Goal: Communication & Community: Participate in discussion

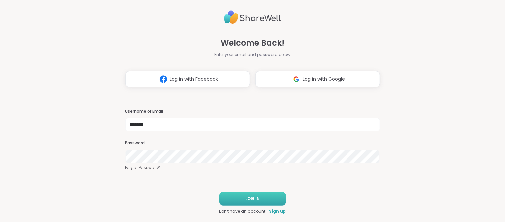
click at [257, 201] on span "LOG IN" at bounding box center [252, 199] width 14 height 6
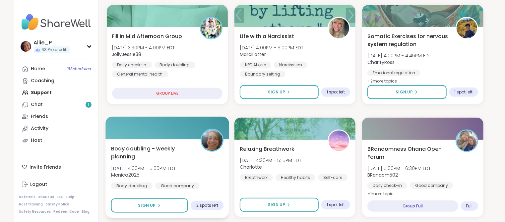
scroll to position [240, 0]
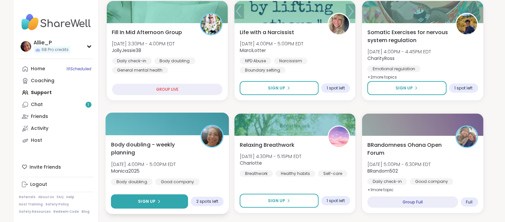
click at [144, 203] on span "Sign Up" at bounding box center [147, 202] width 18 height 6
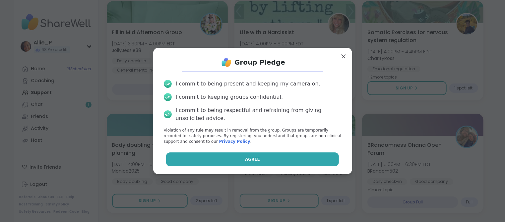
click at [256, 163] on button "Agree" at bounding box center [252, 159] width 173 height 14
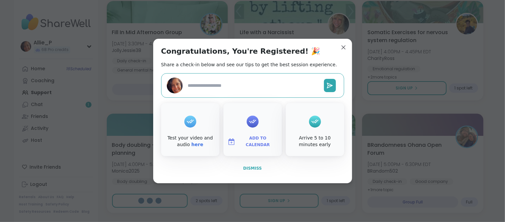
type textarea "*"
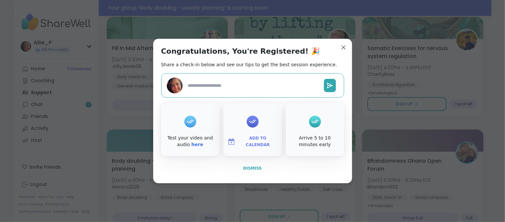
scroll to position [256, 0]
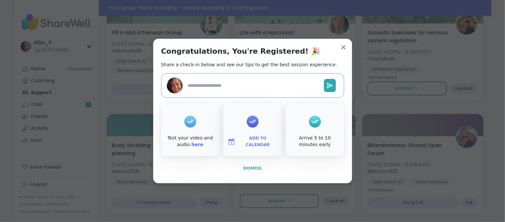
click at [257, 170] on span "Dismiss" at bounding box center [252, 168] width 19 height 5
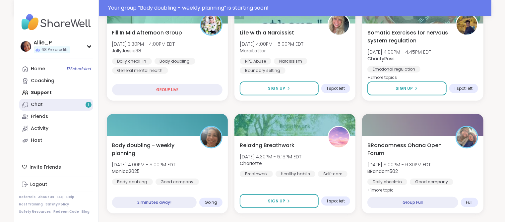
click at [52, 100] on link "Chat 1" at bounding box center [56, 105] width 74 height 12
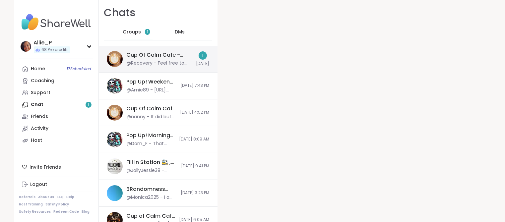
click at [155, 63] on div "@Recovery - Feel free to dm me if you need anything [PERSON_NAME]." at bounding box center [160, 63] width 66 height 7
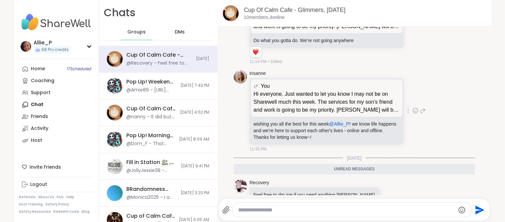
scroll to position [1310, 0]
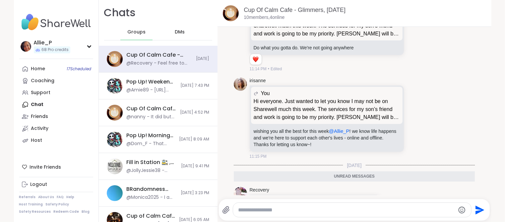
click at [389, 198] on icon at bounding box center [392, 201] width 6 height 7
click at [336, 188] on div "Select Reaction: Heart" at bounding box center [339, 191] width 6 height 6
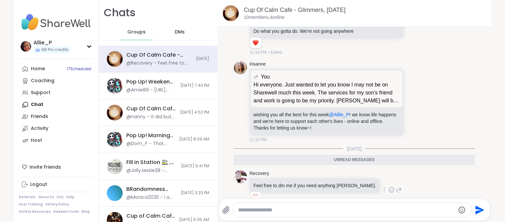
click at [396, 186] on icon at bounding box center [399, 190] width 6 height 8
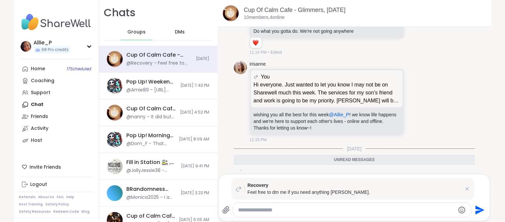
click at [300, 210] on textarea "Type your message" at bounding box center [346, 210] width 216 height 7
type textarea "**********"
click at [479, 209] on icon "Send" at bounding box center [480, 210] width 9 height 9
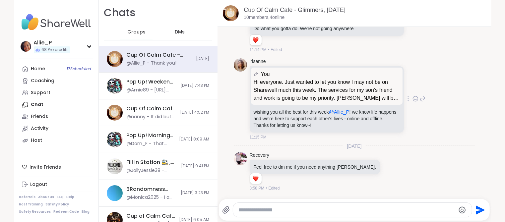
scroll to position [1328, 0]
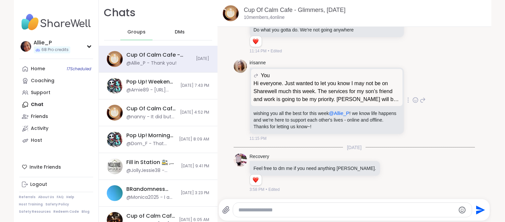
click at [416, 98] on icon at bounding box center [415, 100] width 5 height 5
click at [364, 87] on div "Select Reaction: Heart" at bounding box center [363, 90] width 6 height 6
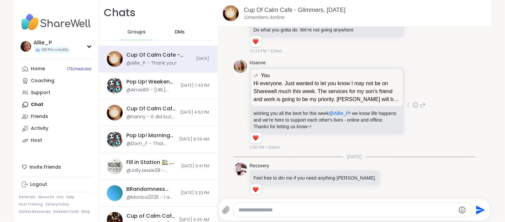
click at [422, 101] on icon at bounding box center [423, 105] width 6 height 8
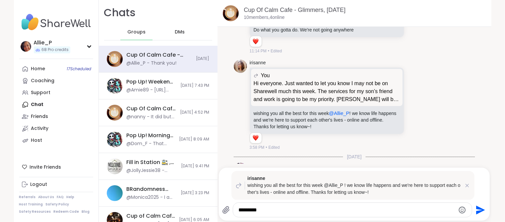
type textarea "**********"
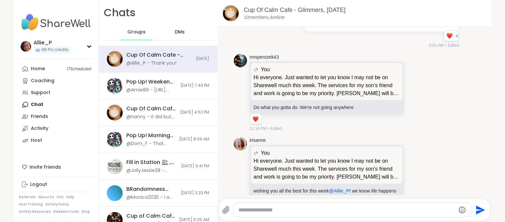
scroll to position [1248, 0]
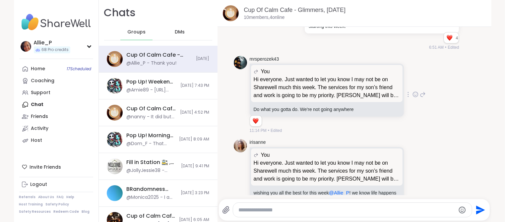
click at [414, 95] on icon at bounding box center [415, 95] width 2 height 1
click at [362, 81] on div "Select Reaction: Heart" at bounding box center [363, 84] width 6 height 6
click at [424, 92] on icon at bounding box center [422, 94] width 5 height 5
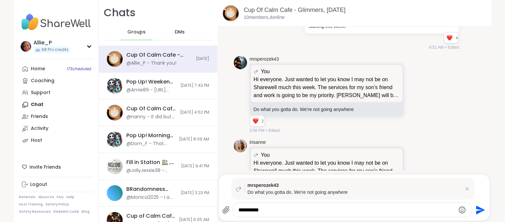
type textarea "**********"
click at [478, 209] on icon "Send" at bounding box center [480, 210] width 9 height 9
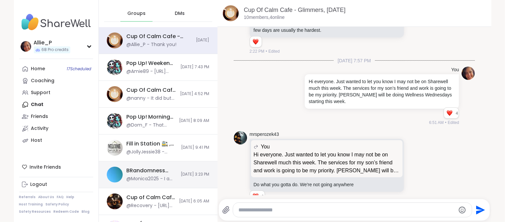
scroll to position [91, 0]
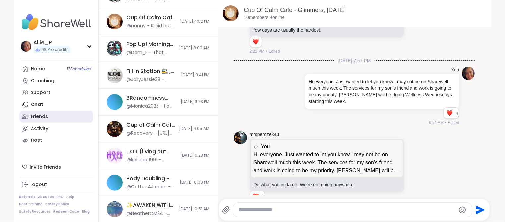
click at [35, 121] on link "Friends" at bounding box center [56, 117] width 74 height 12
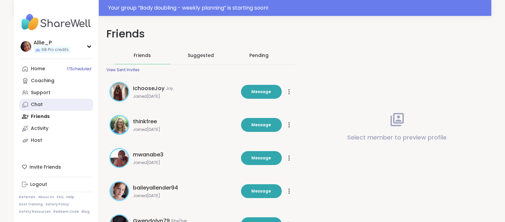
click at [38, 104] on div "Chat" at bounding box center [37, 104] width 12 height 7
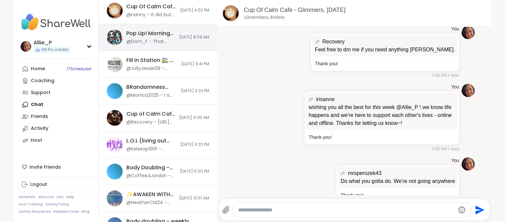
scroll to position [135, 0]
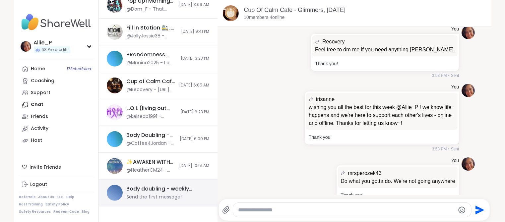
click at [151, 196] on div "Send the first message!" at bounding box center [154, 197] width 55 height 7
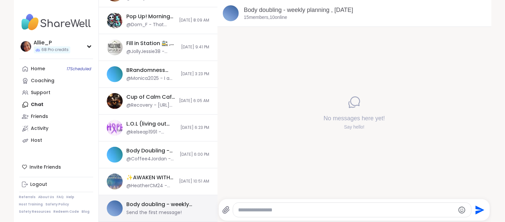
scroll to position [118, 0]
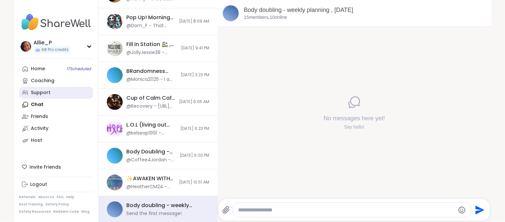
click at [40, 92] on div "Support" at bounding box center [41, 93] width 20 height 7
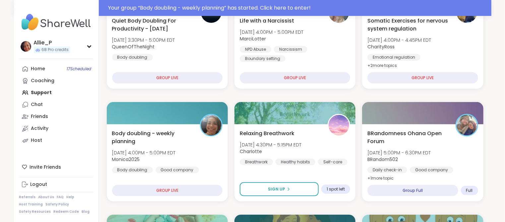
scroll to position [163, 0]
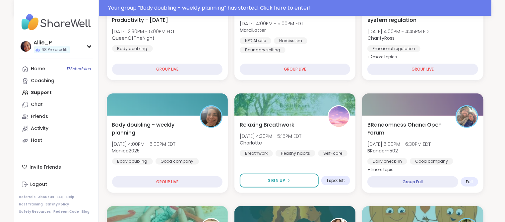
click at [158, 132] on span "Body doubling - weekly planning" at bounding box center [152, 129] width 81 height 16
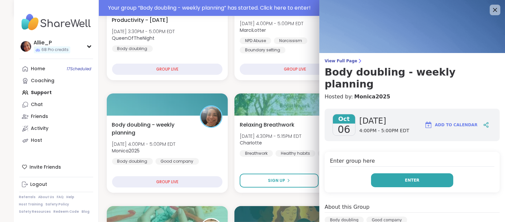
click at [416, 173] on button "Enter" at bounding box center [412, 180] width 82 height 14
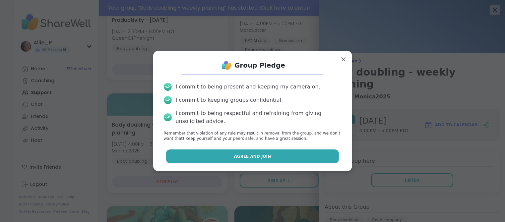
click at [258, 155] on span "Agree and Join" at bounding box center [252, 156] width 37 height 6
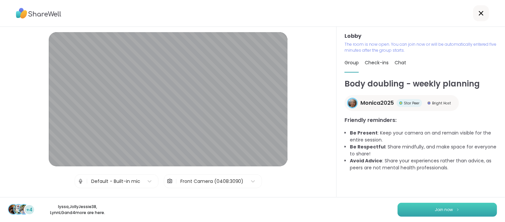
click at [443, 213] on button "Join now" at bounding box center [446, 210] width 99 height 14
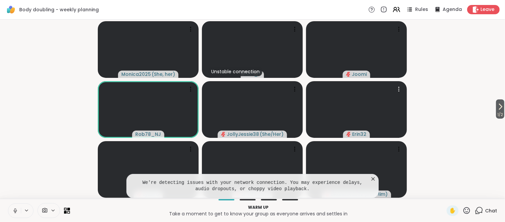
click at [372, 180] on icon at bounding box center [373, 179] width 7 height 7
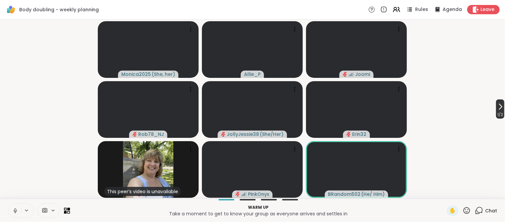
click at [500, 112] on span "1 / 2" at bounding box center [500, 115] width 8 height 8
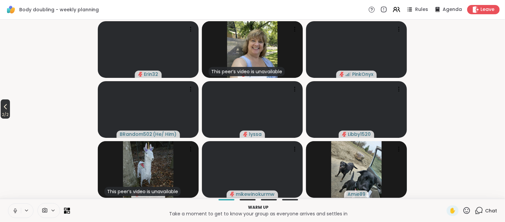
click at [6, 113] on span "2 / 2" at bounding box center [5, 115] width 9 height 8
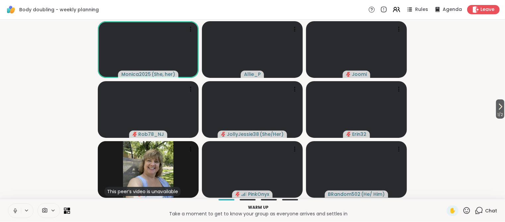
click at [66, 210] on icon at bounding box center [67, 211] width 6 height 6
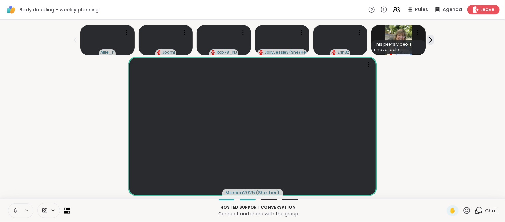
click at [18, 214] on button at bounding box center [14, 211] width 13 height 14
click at [430, 40] on icon at bounding box center [430, 39] width 7 height 7
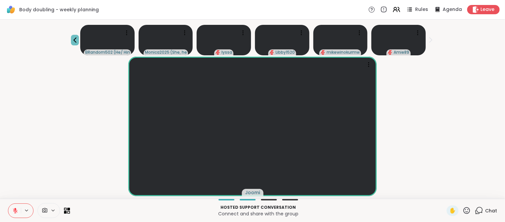
click at [76, 41] on icon at bounding box center [75, 40] width 8 height 8
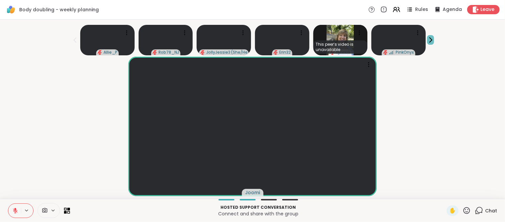
click at [431, 42] on icon at bounding box center [430, 39] width 7 height 7
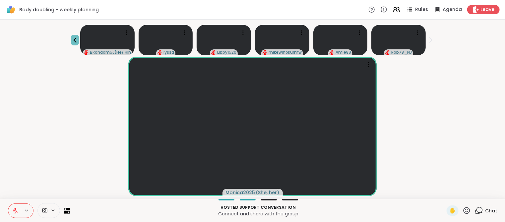
click at [75, 45] on button at bounding box center [75, 40] width 8 height 11
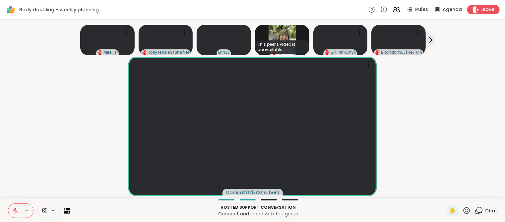
click at [17, 211] on icon at bounding box center [15, 211] width 5 height 5
click at [17, 211] on icon at bounding box center [14, 211] width 6 height 6
click at [430, 41] on icon at bounding box center [430, 39] width 7 height 7
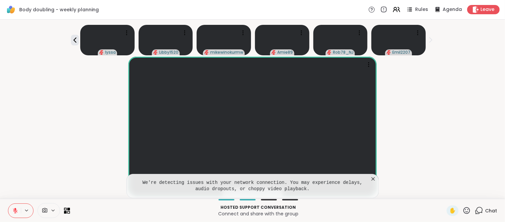
click at [373, 180] on icon at bounding box center [373, 179] width 7 height 7
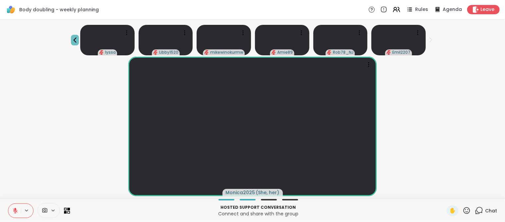
click at [74, 42] on icon at bounding box center [75, 40] width 8 height 8
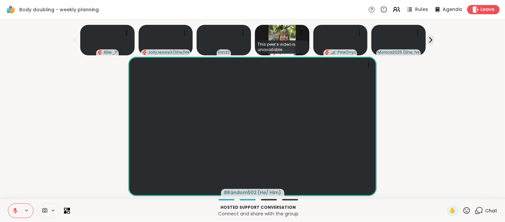
click at [484, 211] on div "Chat" at bounding box center [486, 211] width 22 height 11
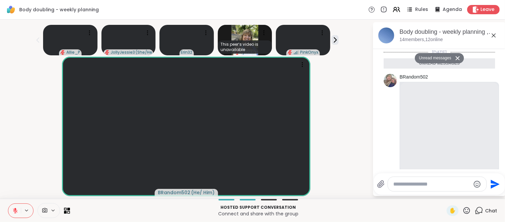
scroll to position [135, 0]
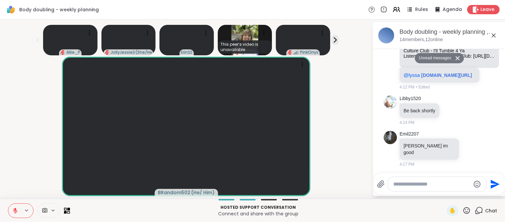
click at [420, 185] on textarea "Type your message" at bounding box center [431, 184] width 77 height 7
type textarea "**********"
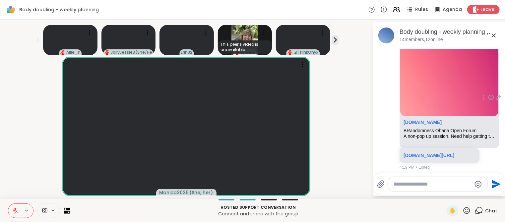
scroll to position [317, 0]
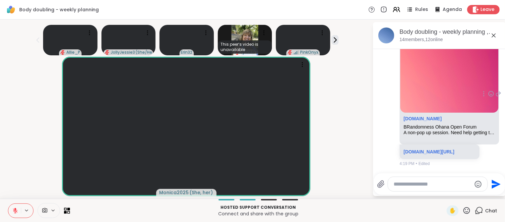
click at [438, 124] on div "BRandomness Ohana Open Forum" at bounding box center [448, 127] width 91 height 6
click at [425, 152] on link "[DOMAIN_NAME][URL]" at bounding box center [428, 151] width 51 height 5
click at [26, 212] on icon at bounding box center [26, 211] width 5 height 6
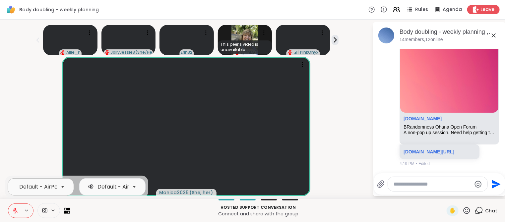
click at [50, 190] on div "Default - AirPods" at bounding box center [41, 187] width 44 height 8
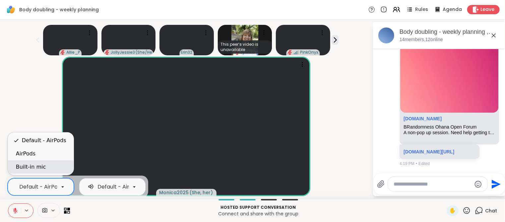
click at [27, 169] on div "Built-in mic" at bounding box center [31, 167] width 30 height 8
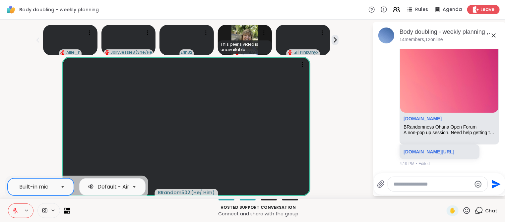
click at [24, 143] on div "BRandom502 ( He/ Him )" at bounding box center [186, 127] width 364 height 140
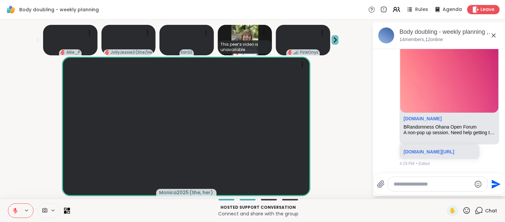
click at [335, 41] on icon at bounding box center [334, 39] width 7 height 7
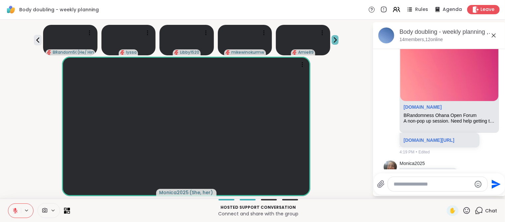
scroll to position [352, 0]
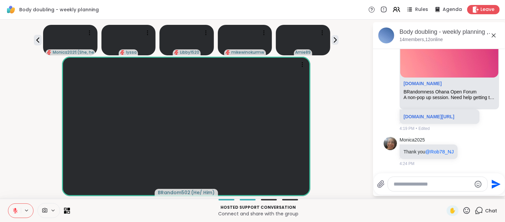
click at [15, 211] on icon at bounding box center [15, 211] width 6 height 6
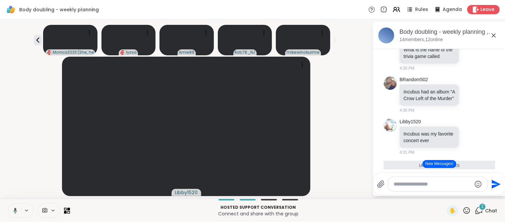
scroll to position [611, 0]
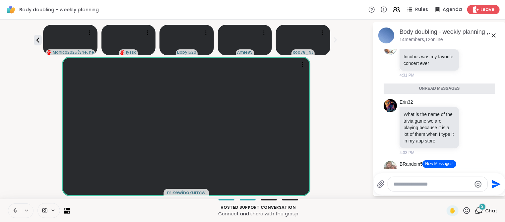
click at [442, 167] on button "New Messages!" at bounding box center [438, 164] width 33 height 8
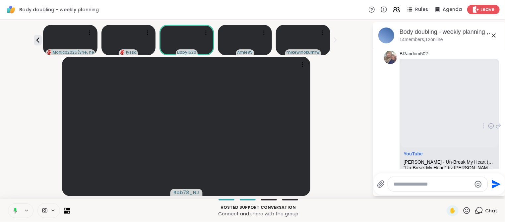
scroll to position [757, 0]
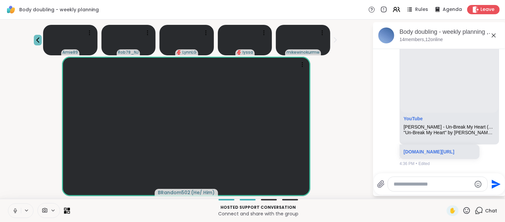
click at [37, 39] on icon at bounding box center [37, 39] width 3 height 5
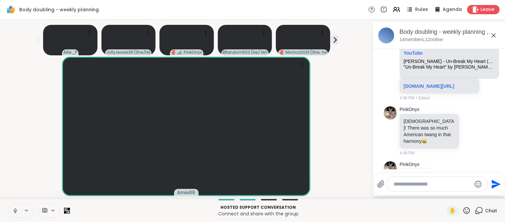
scroll to position [841, 0]
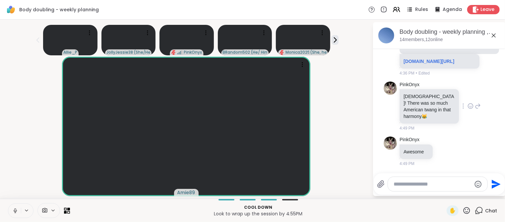
click at [471, 108] on icon at bounding box center [470, 106] width 6 height 7
click at [388, 98] on div "Select Reaction: Joy" at bounding box center [389, 95] width 6 height 6
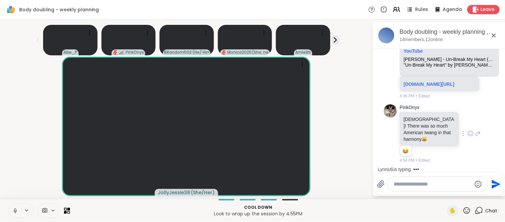
scroll to position [812, 0]
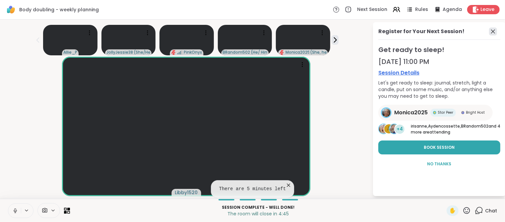
click at [492, 31] on icon at bounding box center [493, 32] width 8 height 8
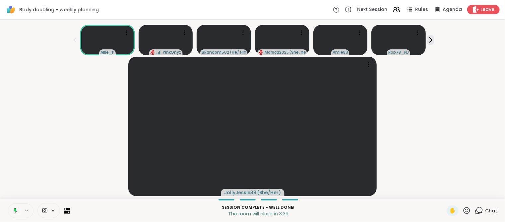
click at [489, 210] on span "Chat" at bounding box center [491, 211] width 12 height 7
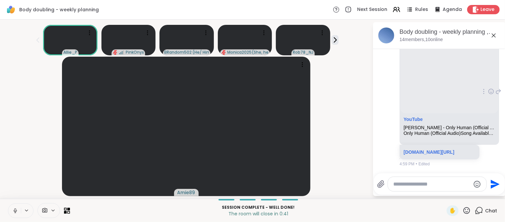
scroll to position [1006, 0]
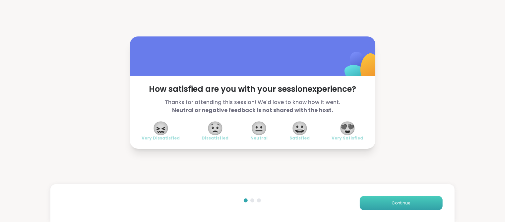
click at [399, 203] on span "Continue" at bounding box center [401, 203] width 19 height 6
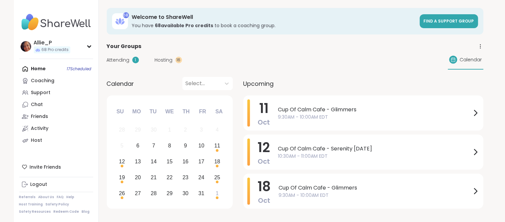
click at [119, 61] on span "Attending" at bounding box center [118, 60] width 23 height 7
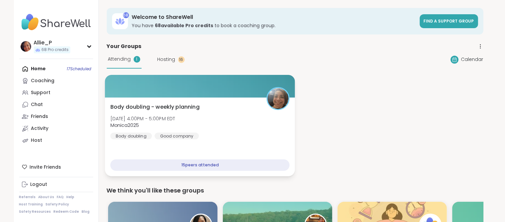
click at [146, 116] on span "[DATE] 4:00PM - 5:00PM EDT" at bounding box center [142, 118] width 65 height 7
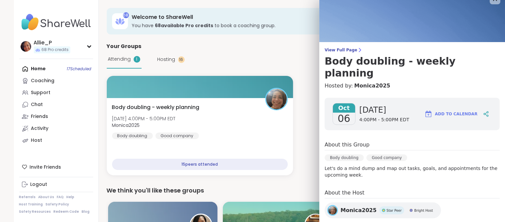
scroll to position [14, 0]
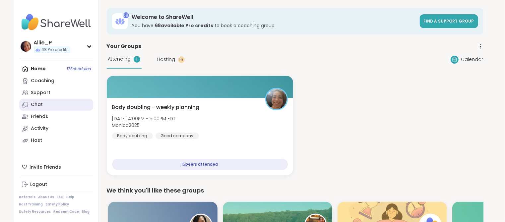
click at [41, 104] on div "Chat" at bounding box center [37, 104] width 12 height 7
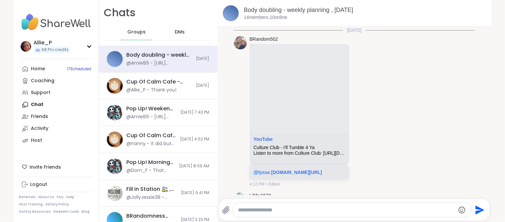
scroll to position [867, 0]
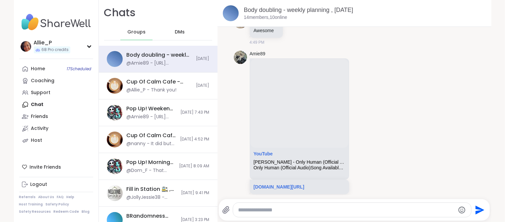
click at [269, 210] on textarea "Type your message" at bounding box center [346, 210] width 216 height 7
click at [269, 210] on textarea "**********" at bounding box center [346, 210] width 217 height 7
click at [315, 210] on textarea "**********" at bounding box center [346, 210] width 217 height 7
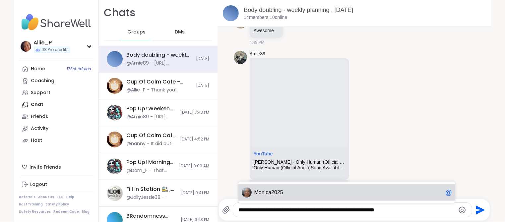
click at [268, 194] on span "nica2025" at bounding box center [273, 192] width 22 height 7
type textarea "**********"
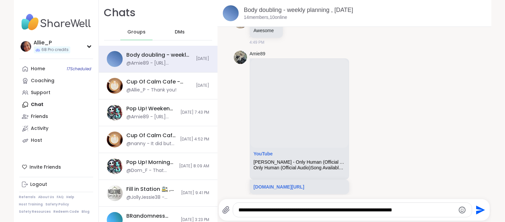
click at [482, 209] on icon "Send" at bounding box center [480, 210] width 9 height 9
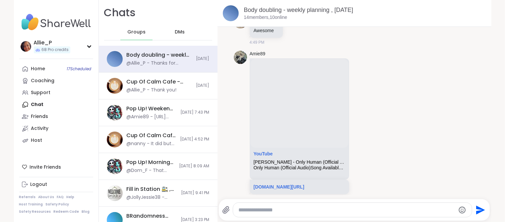
scroll to position [908, 0]
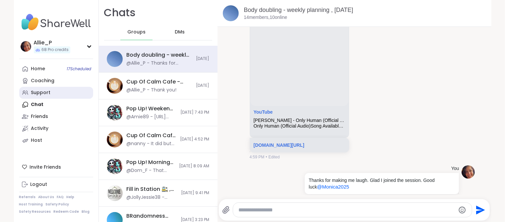
click at [37, 91] on div "Support" at bounding box center [41, 93] width 20 height 7
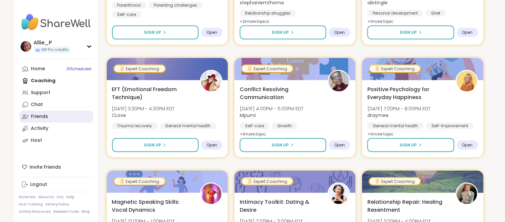
scroll to position [311, 0]
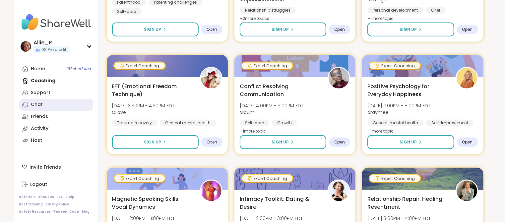
click at [42, 106] on link "Chat" at bounding box center [56, 105] width 74 height 12
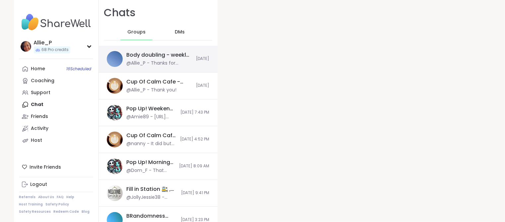
click at [135, 55] on div "Body doubling - weekly planning , [DATE]" at bounding box center [160, 54] width 66 height 7
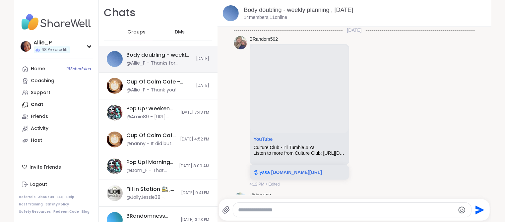
scroll to position [908, 0]
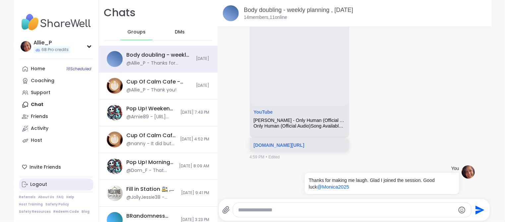
click at [38, 187] on div "Logout" at bounding box center [38, 184] width 17 height 7
